Goal: Information Seeking & Learning: Compare options

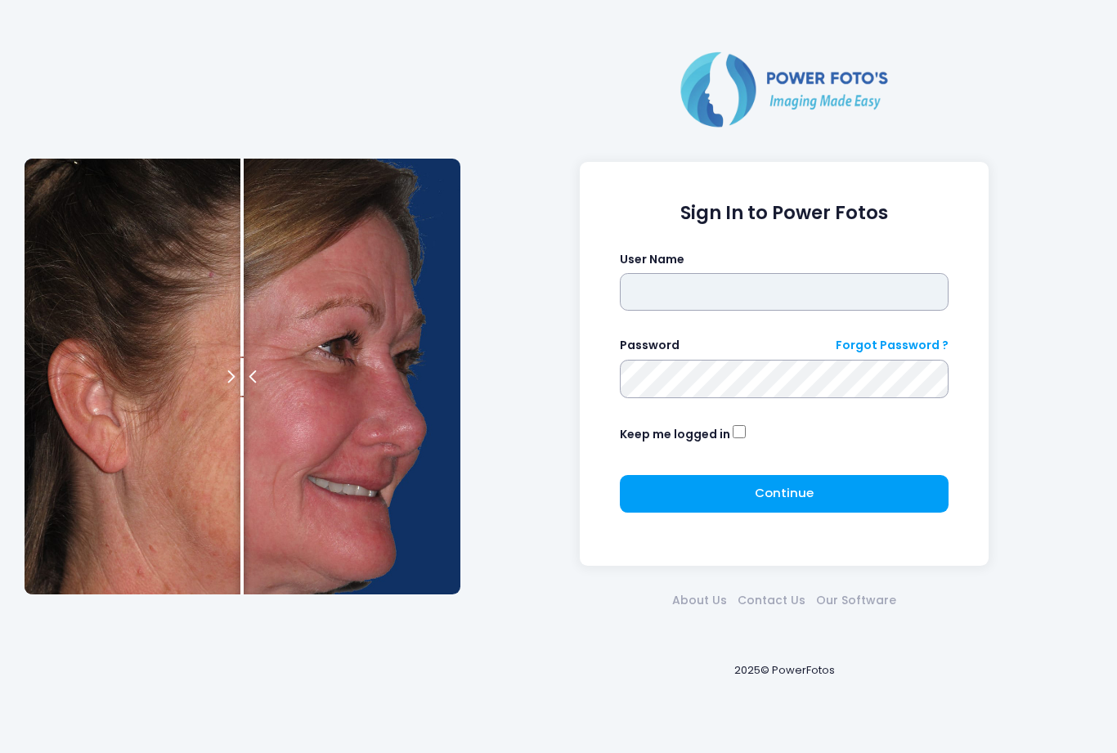
type input "*******"
click at [814, 496] on button "Continue Please wait..." at bounding box center [785, 494] width 330 height 38
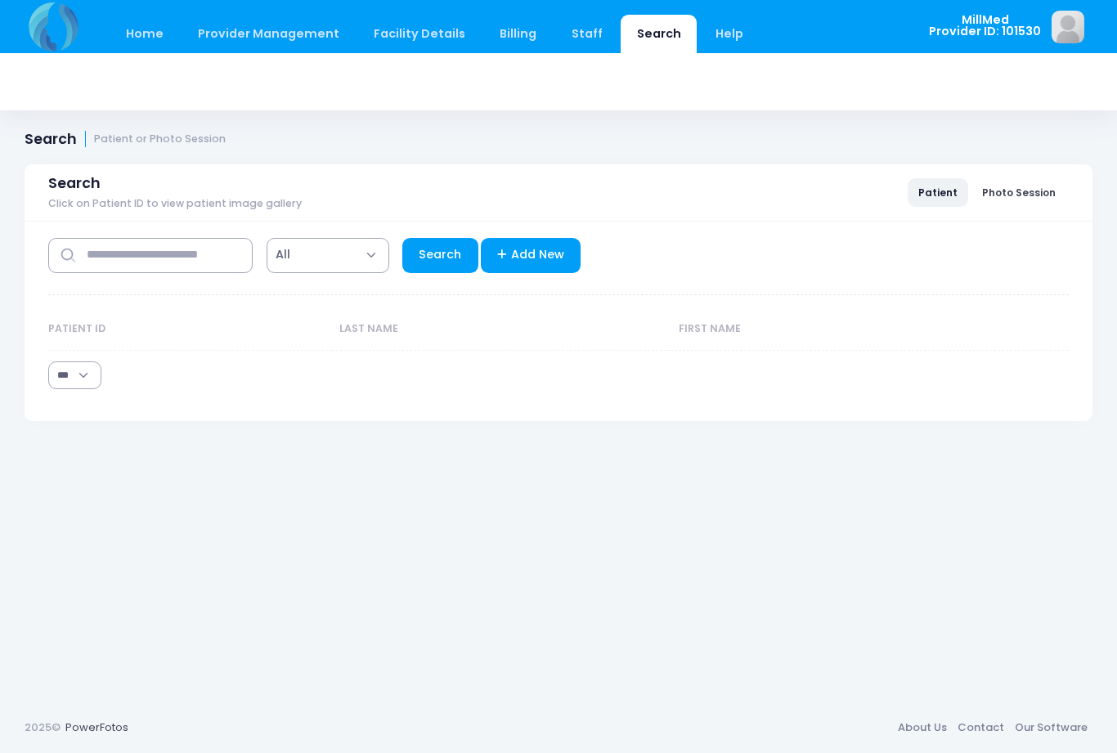
select select "***"
click at [216, 250] on input "text" at bounding box center [150, 255] width 204 height 35
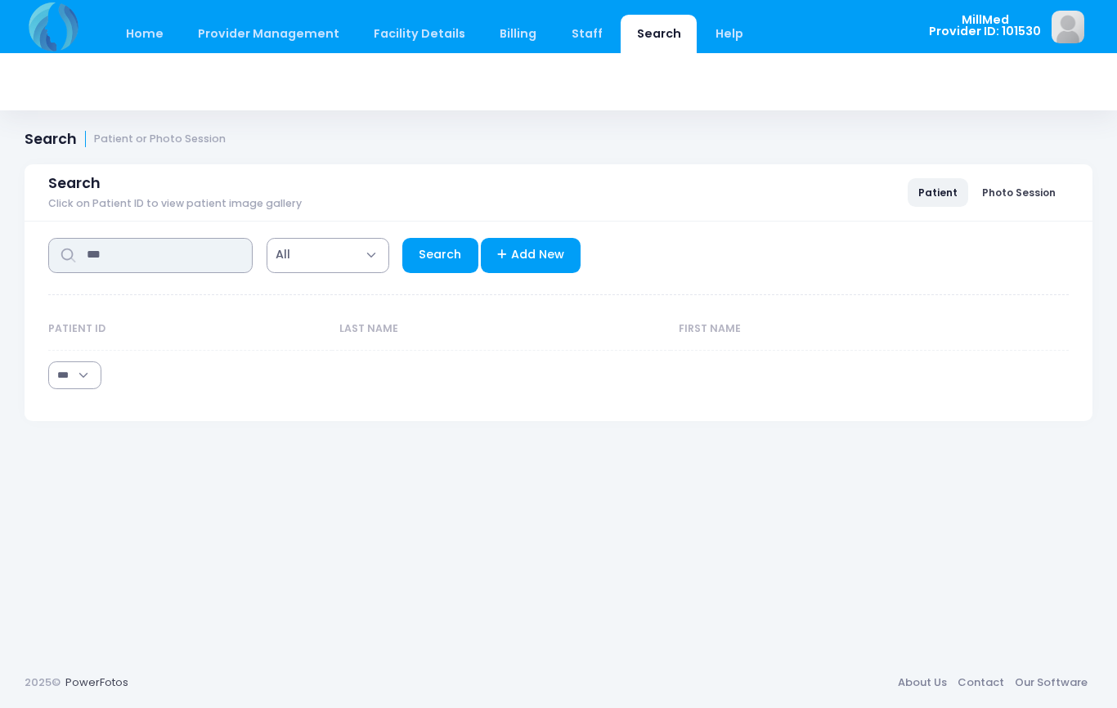
type input "***"
click at [447, 249] on link "Search" at bounding box center [440, 255] width 76 height 35
select select "***"
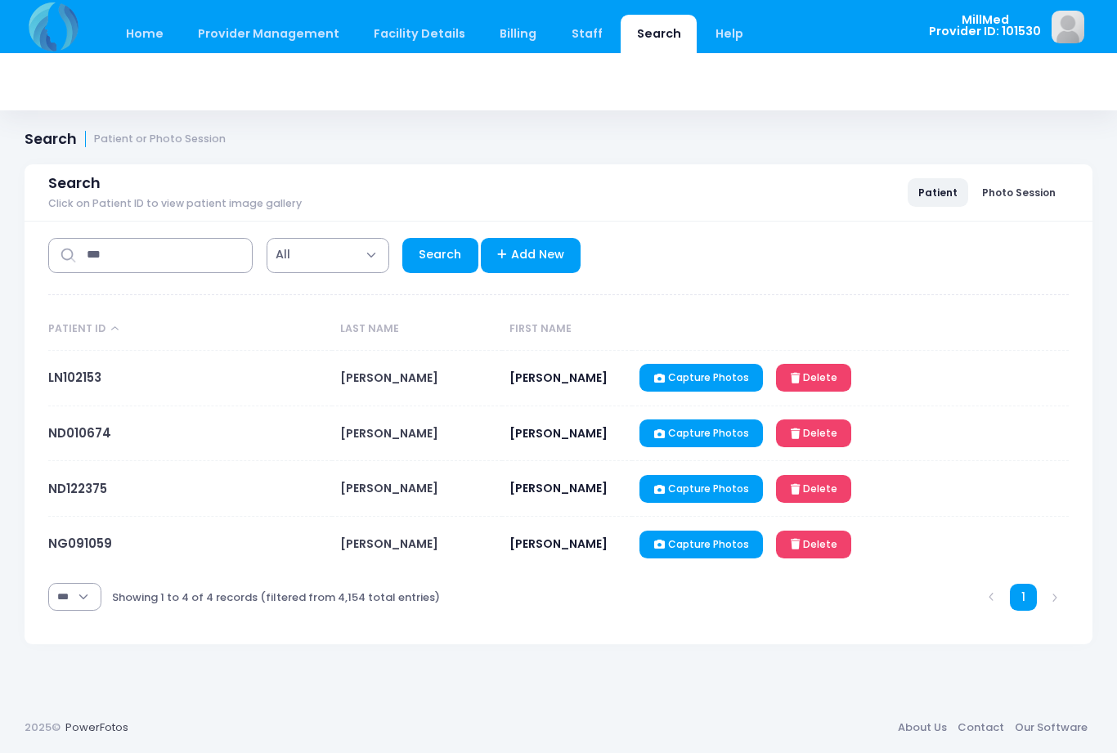
click at [65, 386] on link "LN102153" at bounding box center [74, 377] width 53 height 17
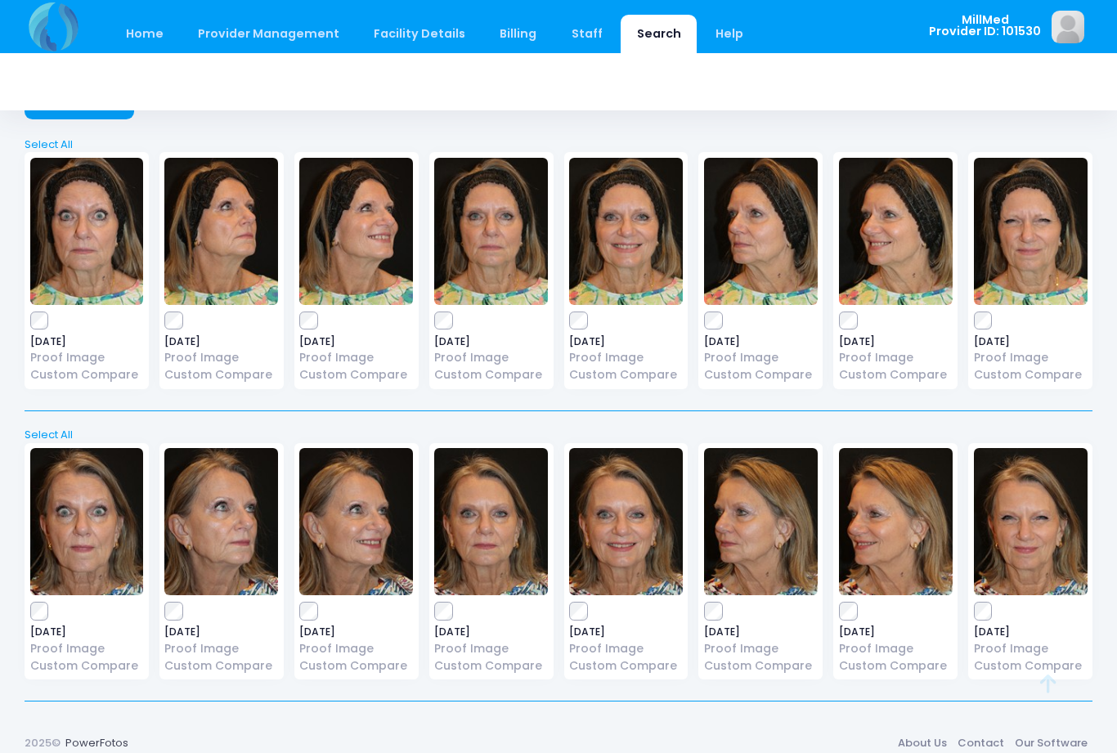
scroll to position [65, 0]
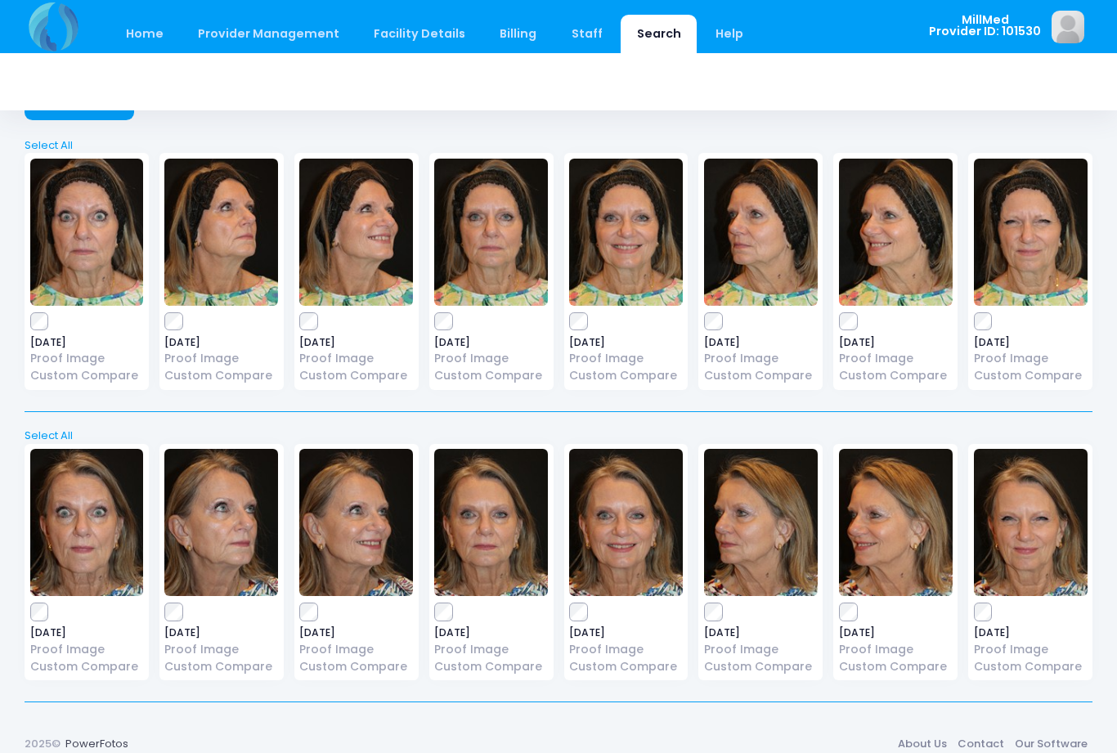
click at [1035, 263] on img at bounding box center [1031, 232] width 114 height 147
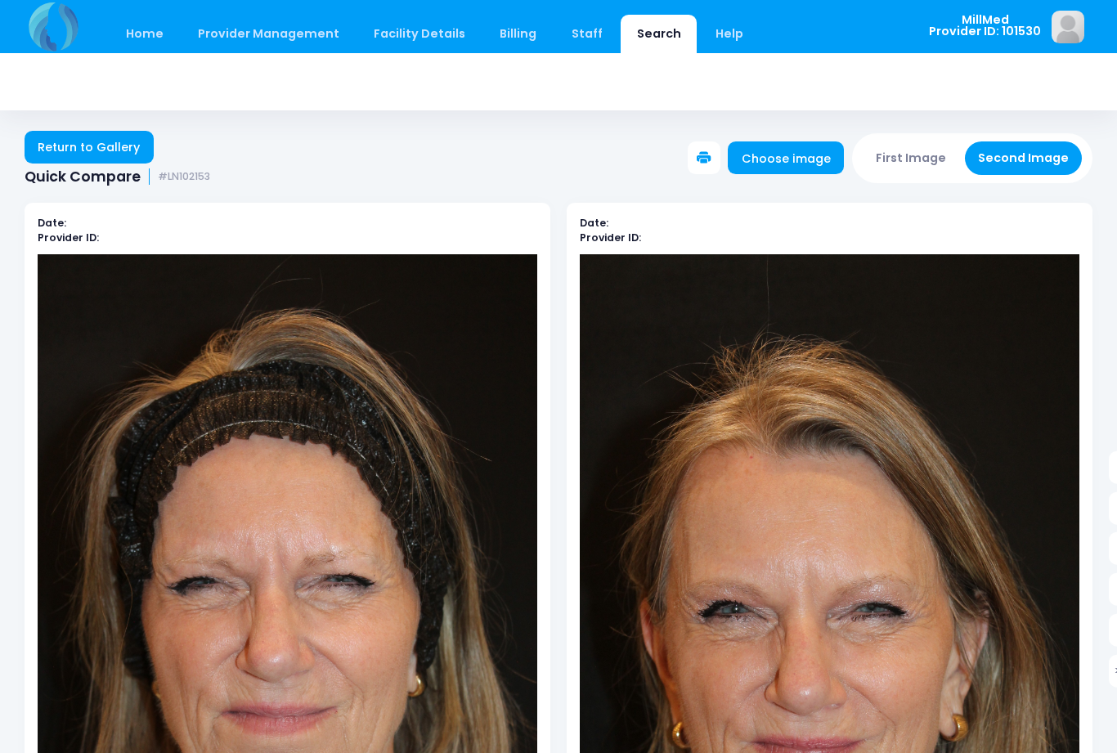
click at [87, 157] on link "Return to Gallery" at bounding box center [89, 147] width 129 height 33
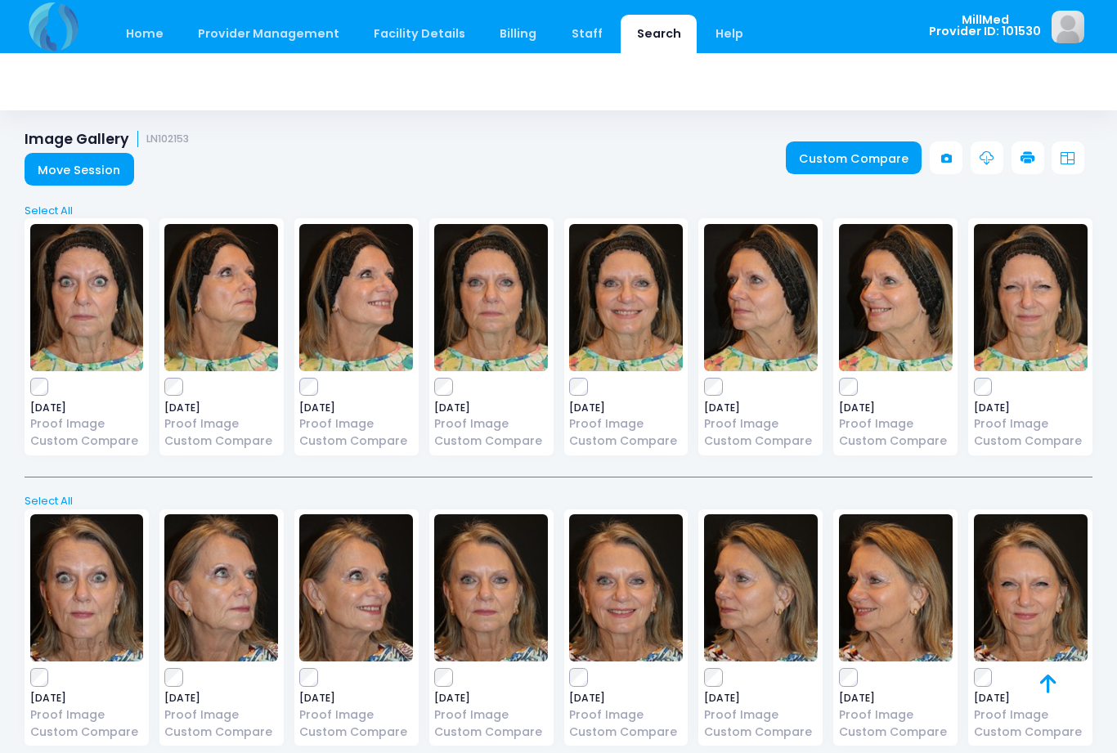
click at [488, 318] on img at bounding box center [491, 297] width 114 height 147
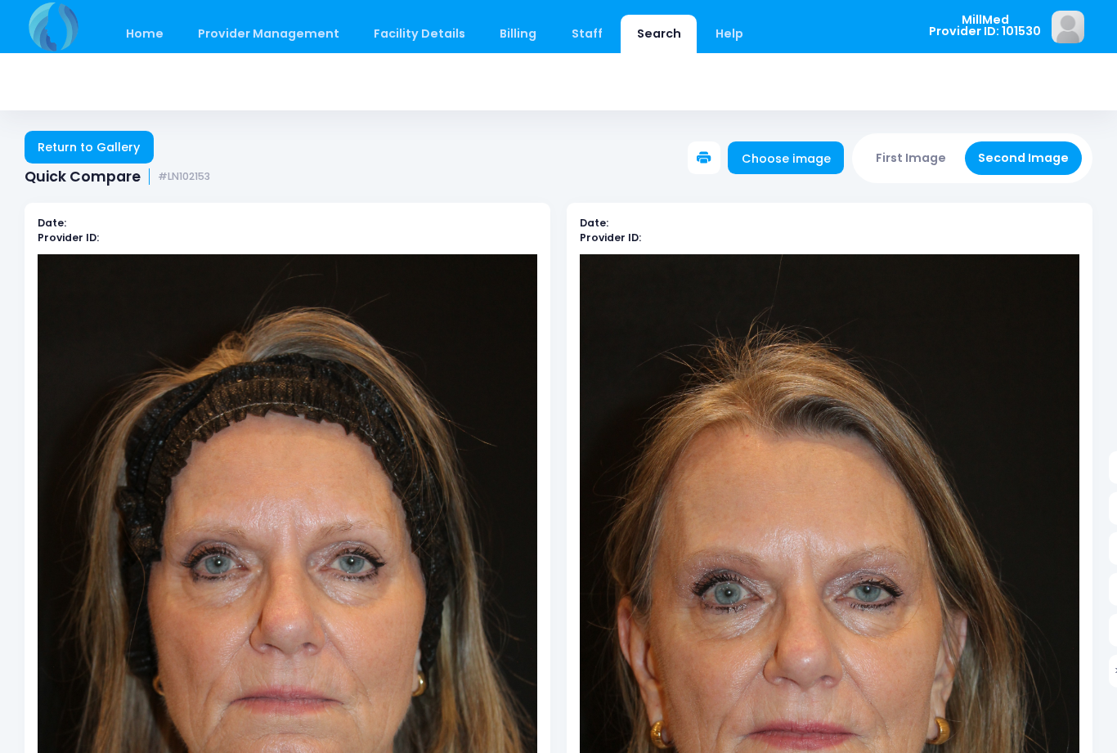
click at [92, 161] on link "Return to Gallery" at bounding box center [89, 147] width 129 height 33
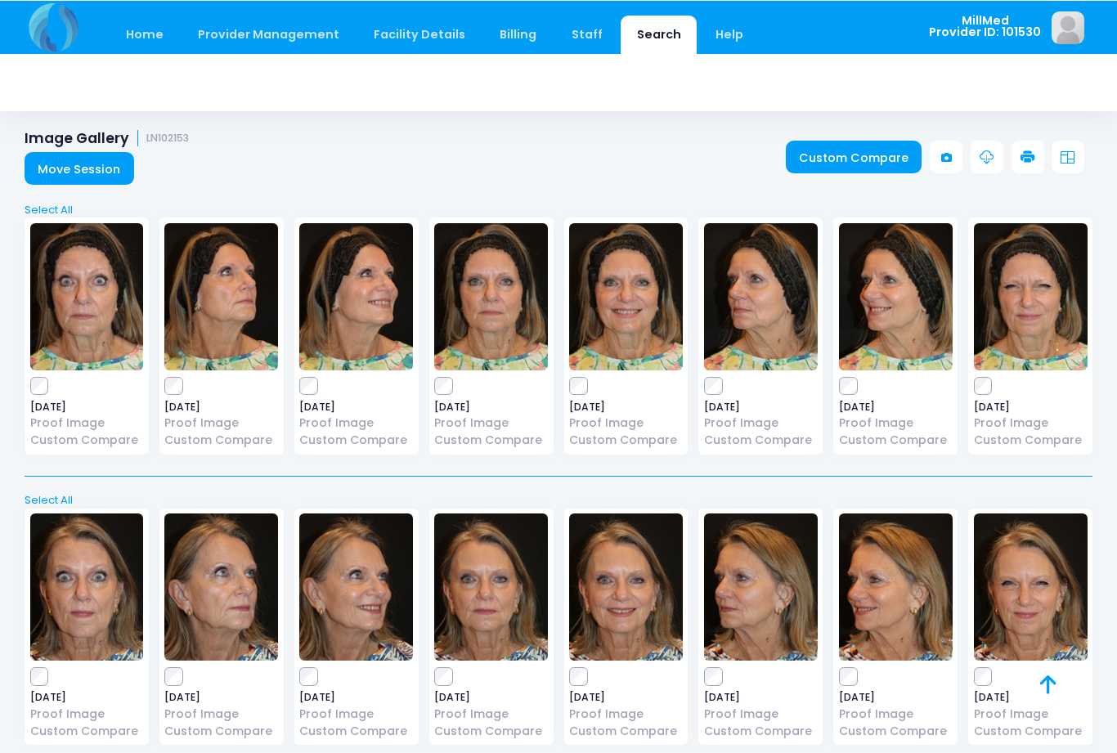
scroll to position [28, 0]
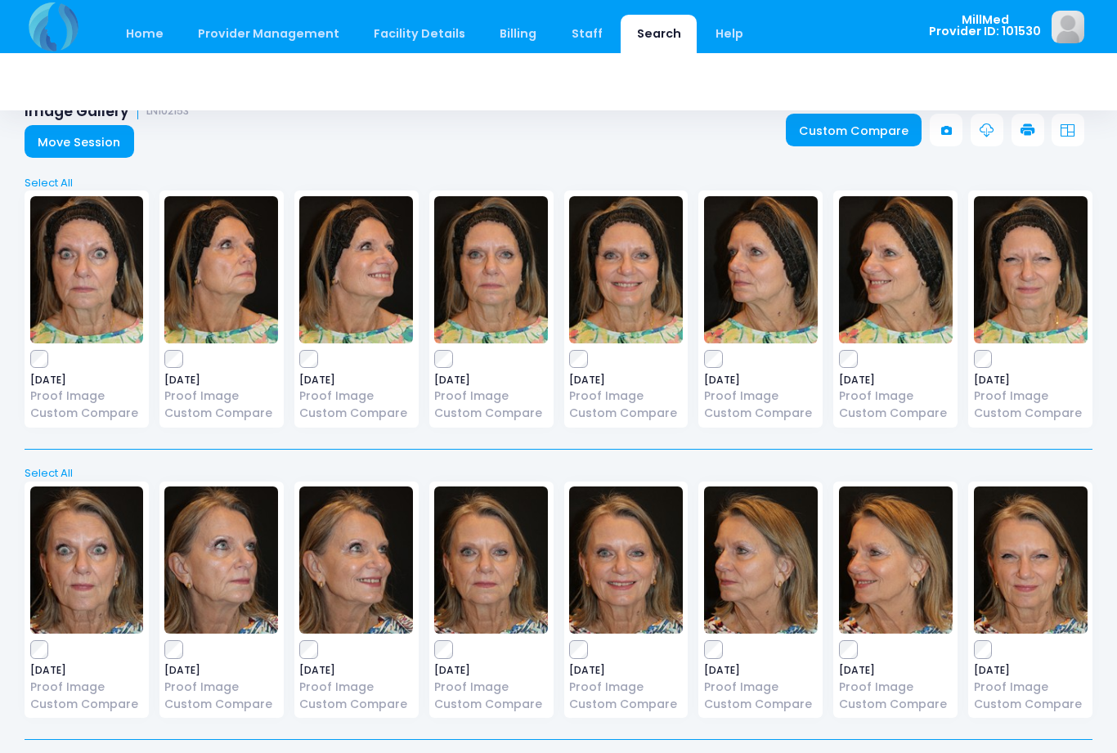
click at [621, 288] on img at bounding box center [626, 269] width 114 height 147
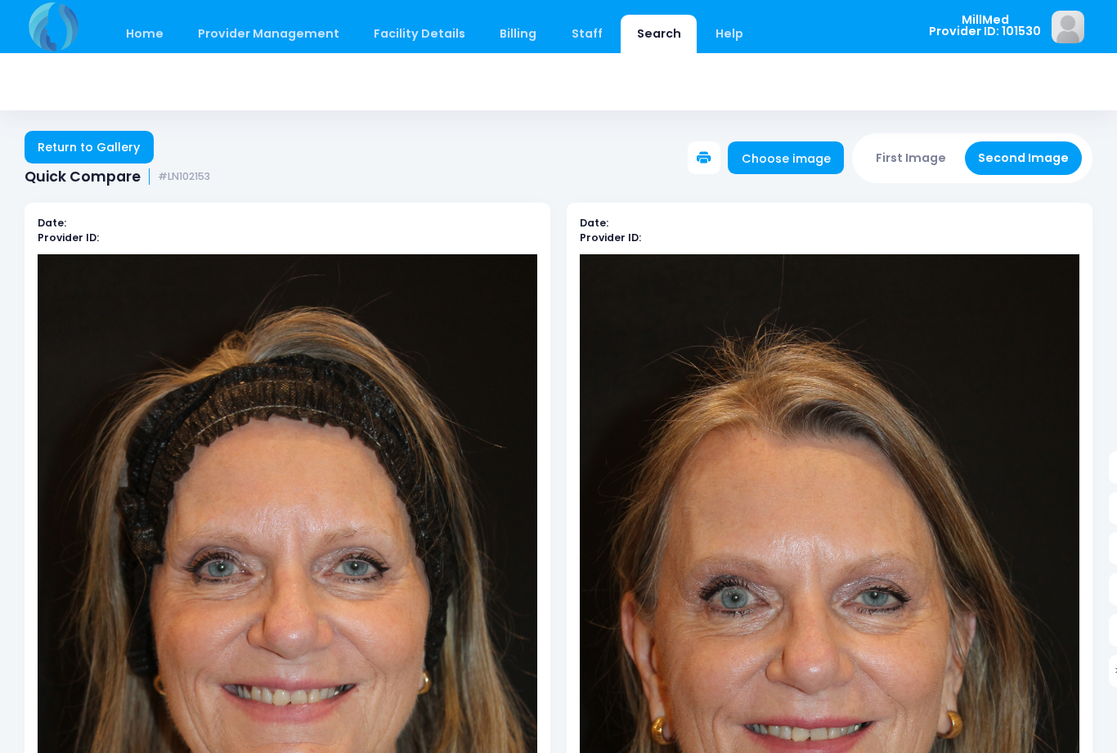
click at [104, 151] on link "Return to Gallery" at bounding box center [89, 147] width 129 height 33
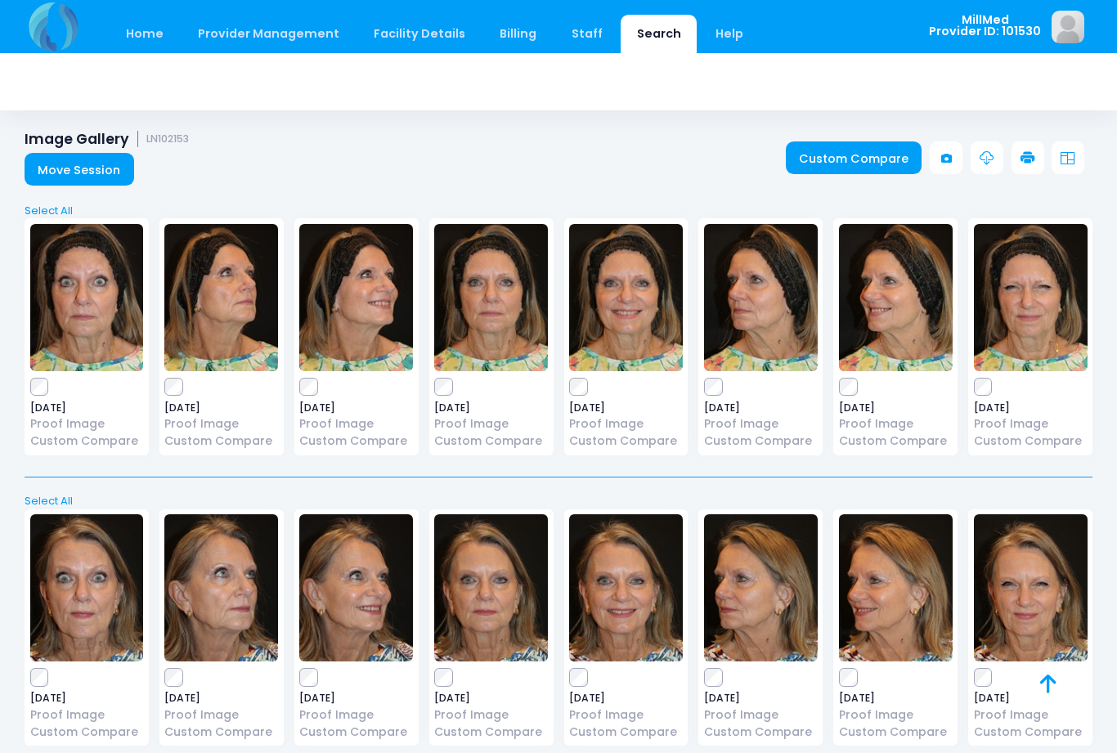
click at [516, 311] on img at bounding box center [491, 297] width 114 height 147
click at [639, 321] on img at bounding box center [626, 297] width 114 height 147
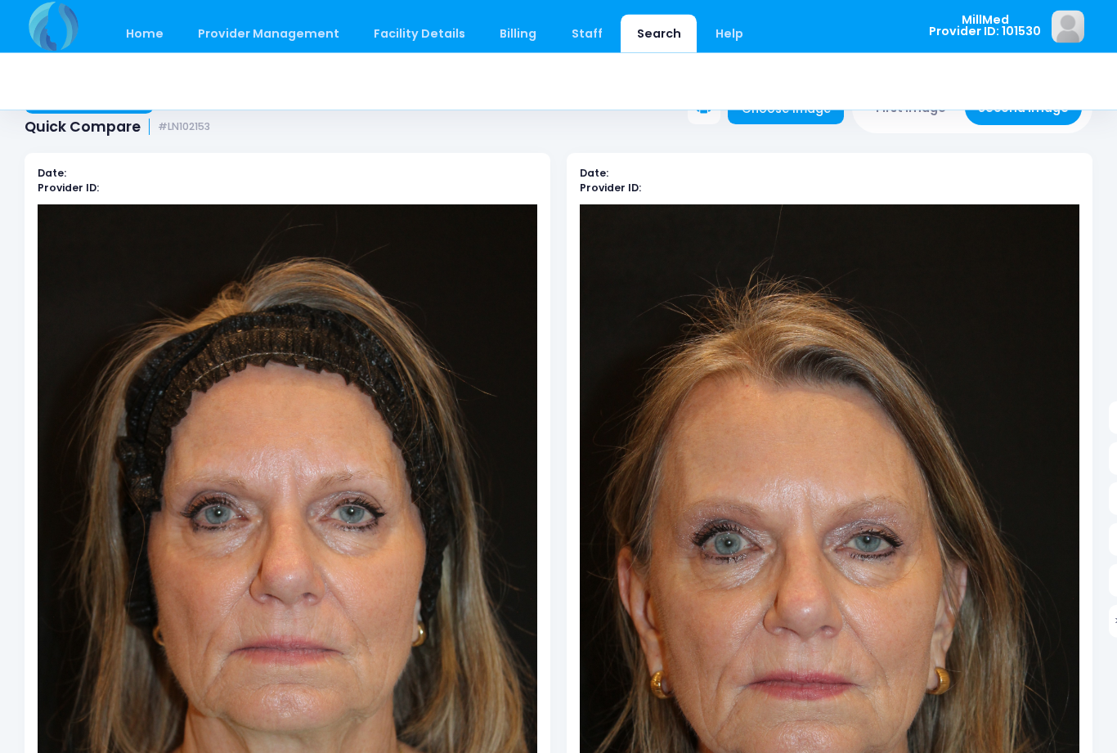
scroll to position [50, 0]
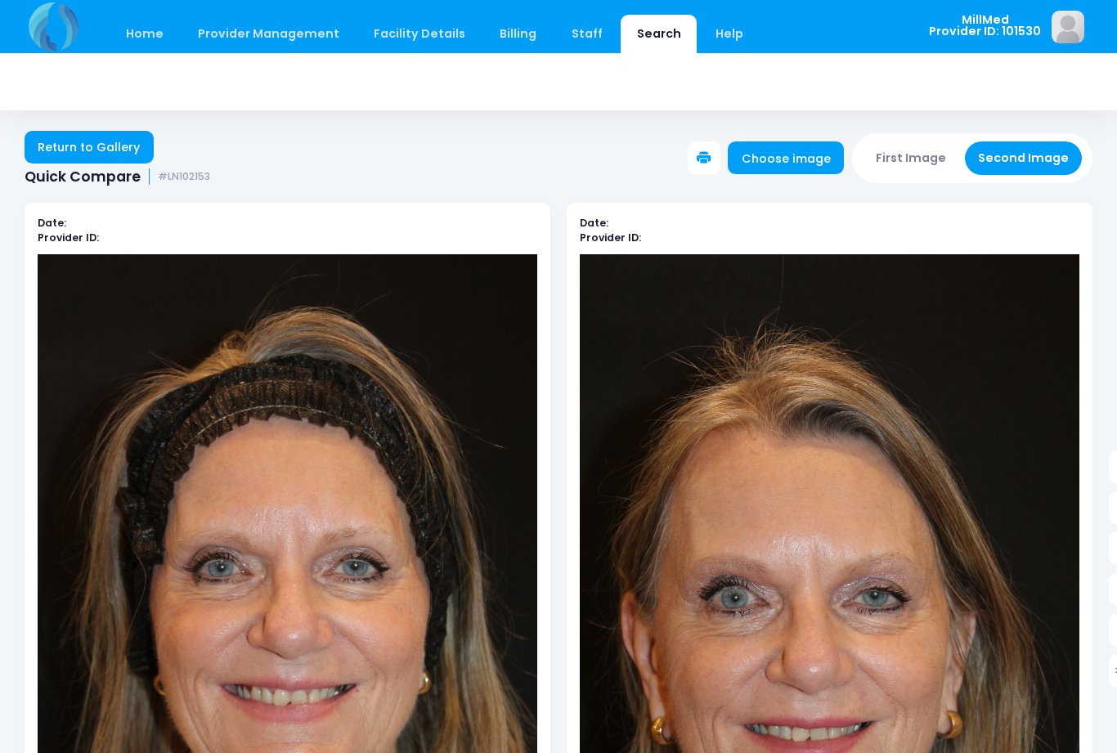
click at [80, 147] on link "Return to Gallery" at bounding box center [89, 147] width 129 height 33
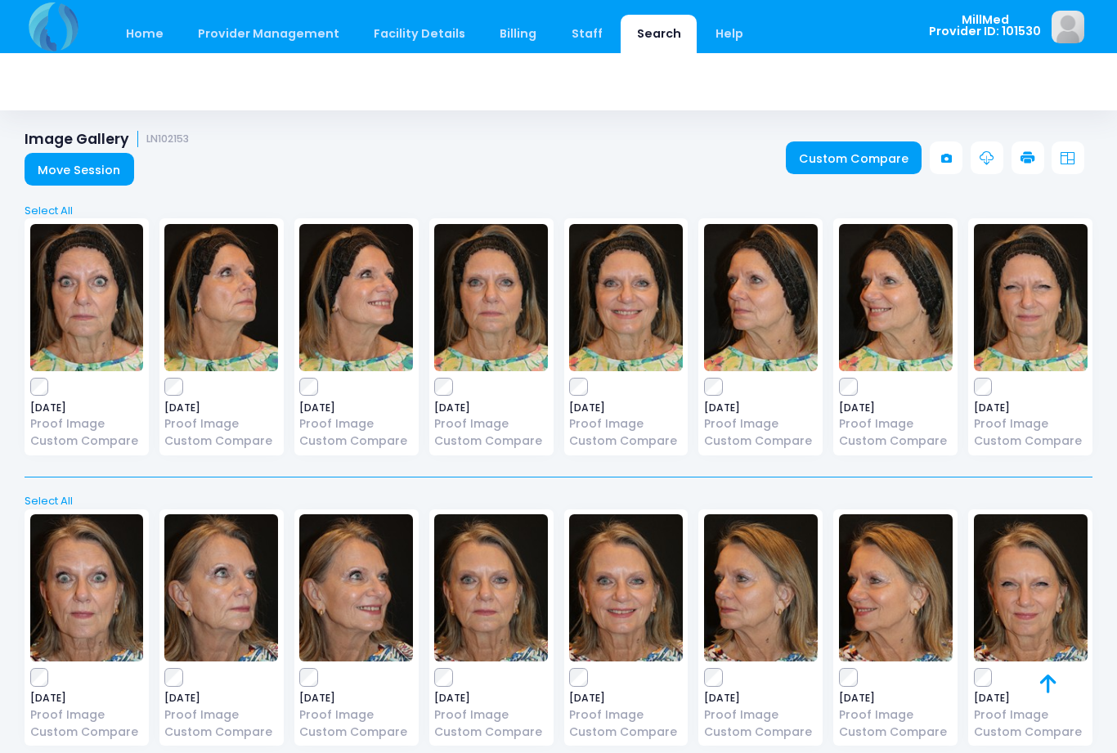
click at [508, 320] on img at bounding box center [491, 297] width 114 height 147
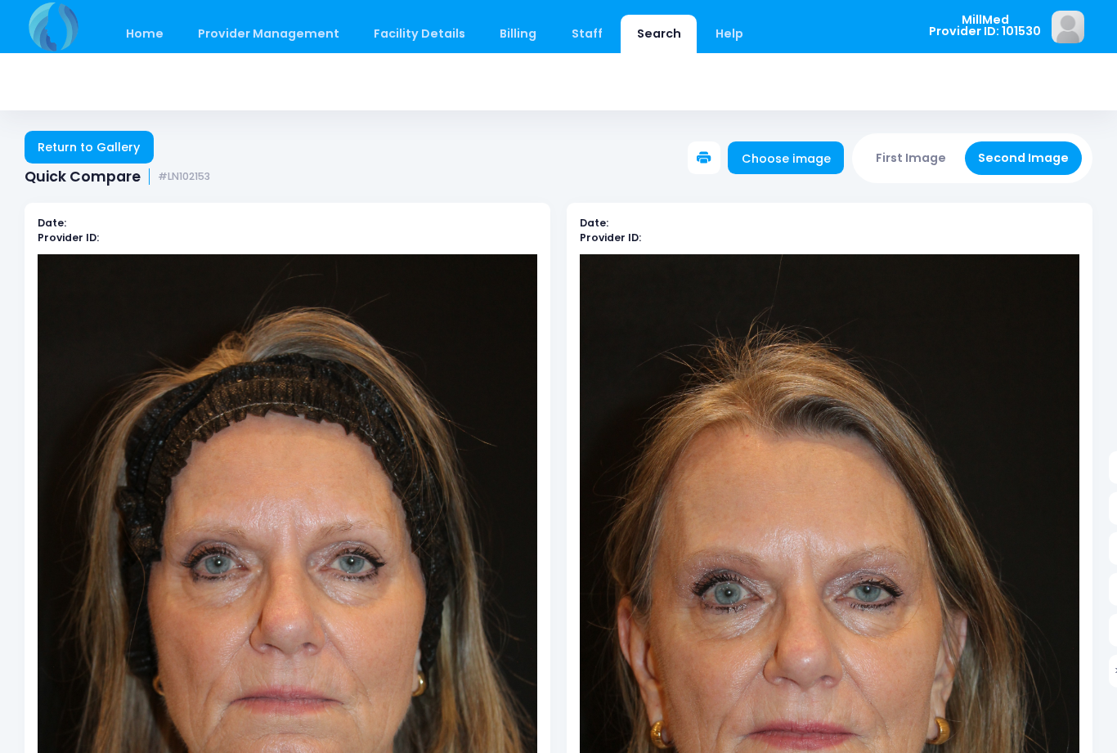
click at [99, 146] on link "Return to Gallery" at bounding box center [89, 147] width 129 height 33
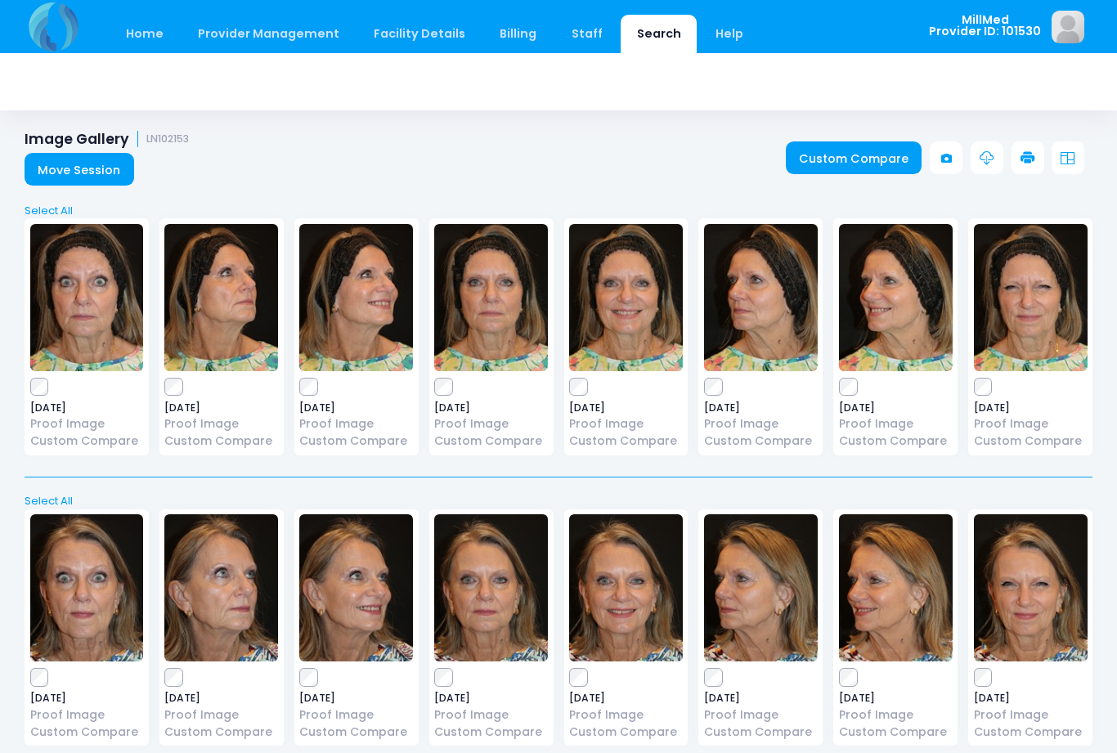
click at [1054, 292] on img at bounding box center [1031, 297] width 114 height 147
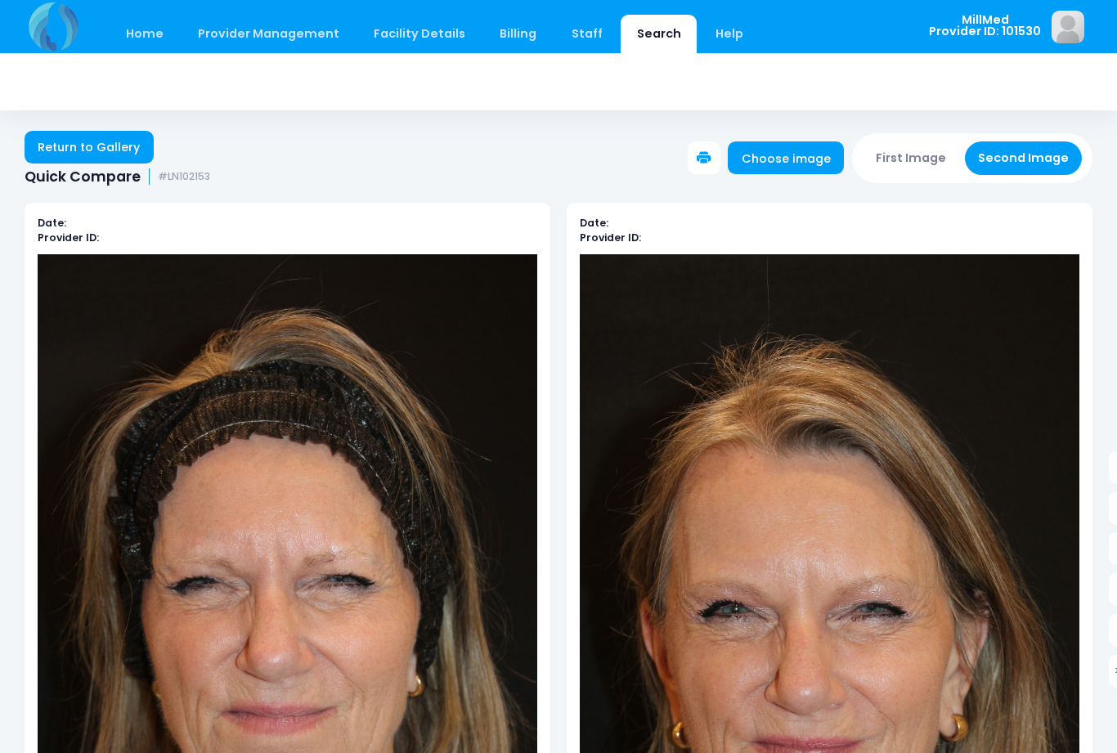
click at [95, 145] on link "Return to Gallery" at bounding box center [89, 147] width 129 height 33
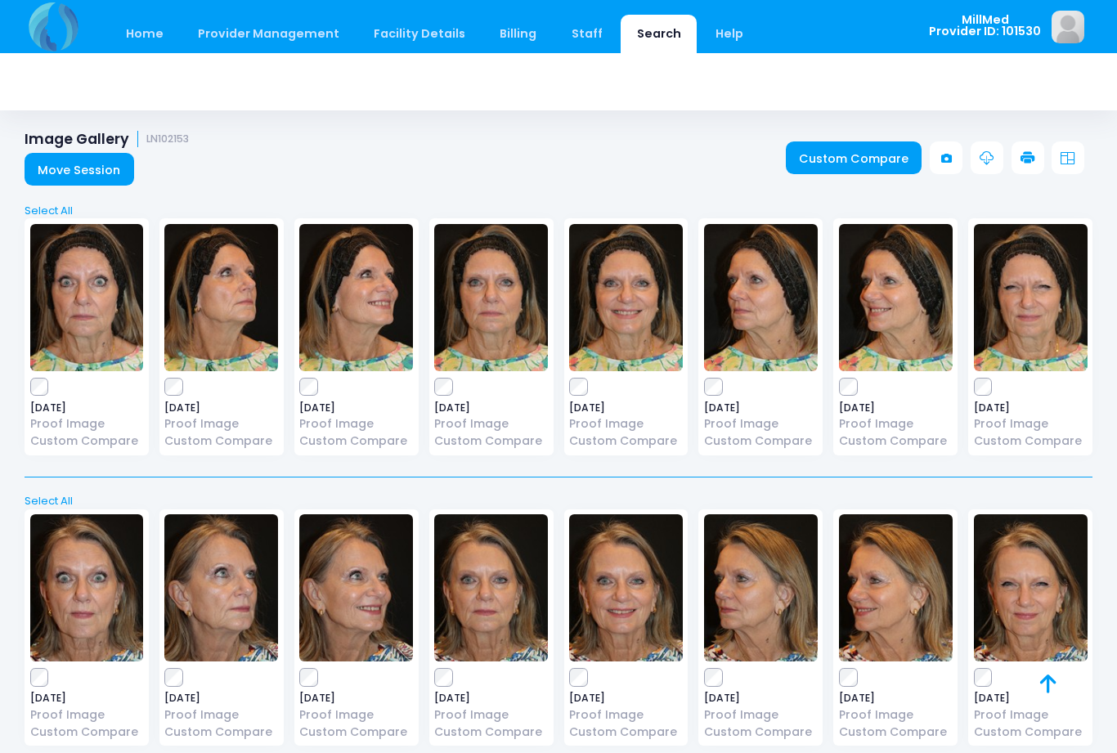
click at [91, 316] on img at bounding box center [87, 297] width 114 height 147
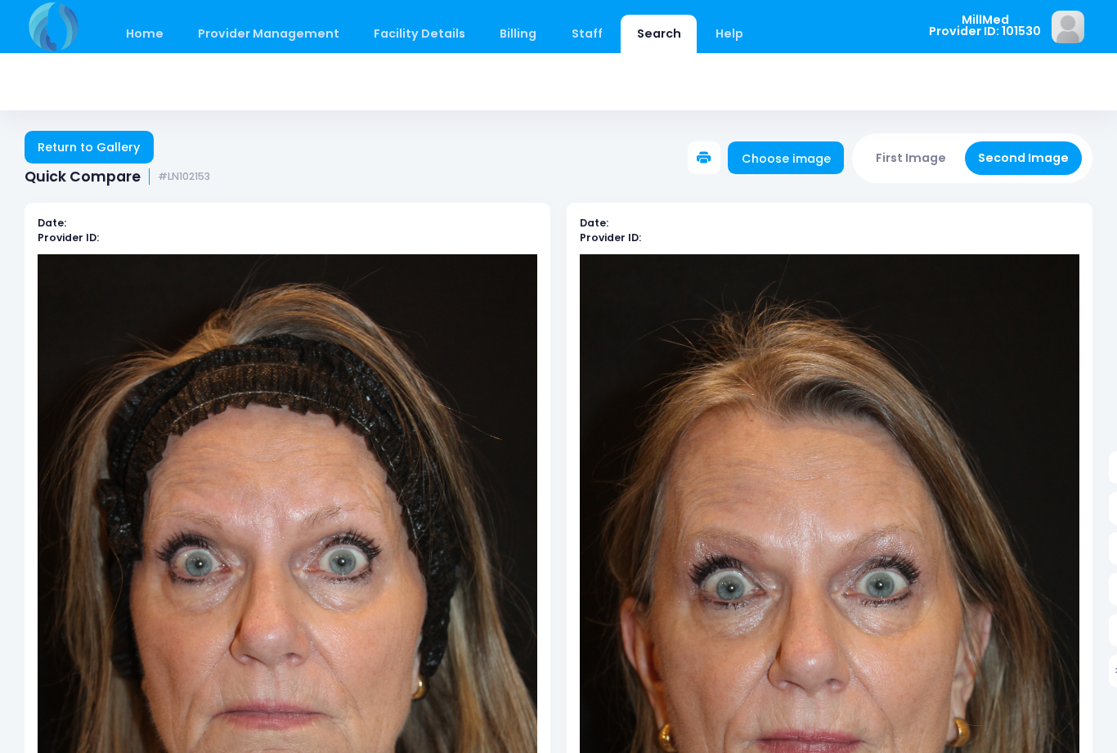
click at [102, 137] on link "Return to Gallery" at bounding box center [89, 147] width 129 height 33
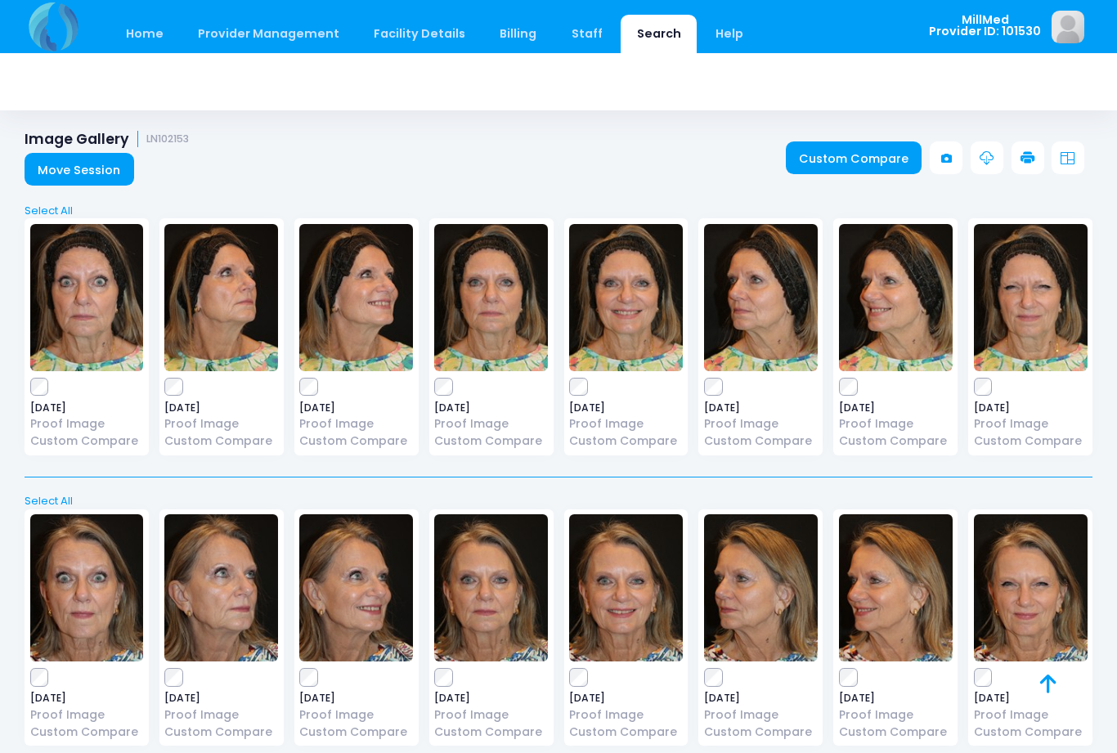
click at [478, 274] on img at bounding box center [491, 297] width 114 height 147
